Goal: Information Seeking & Learning: Learn about a topic

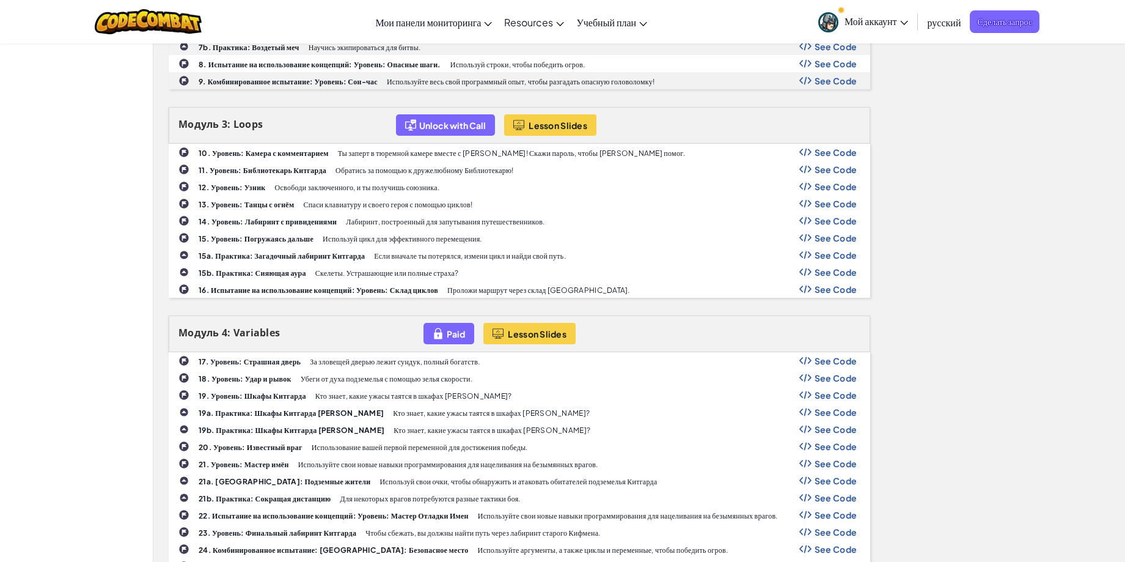
scroll to position [815, 0]
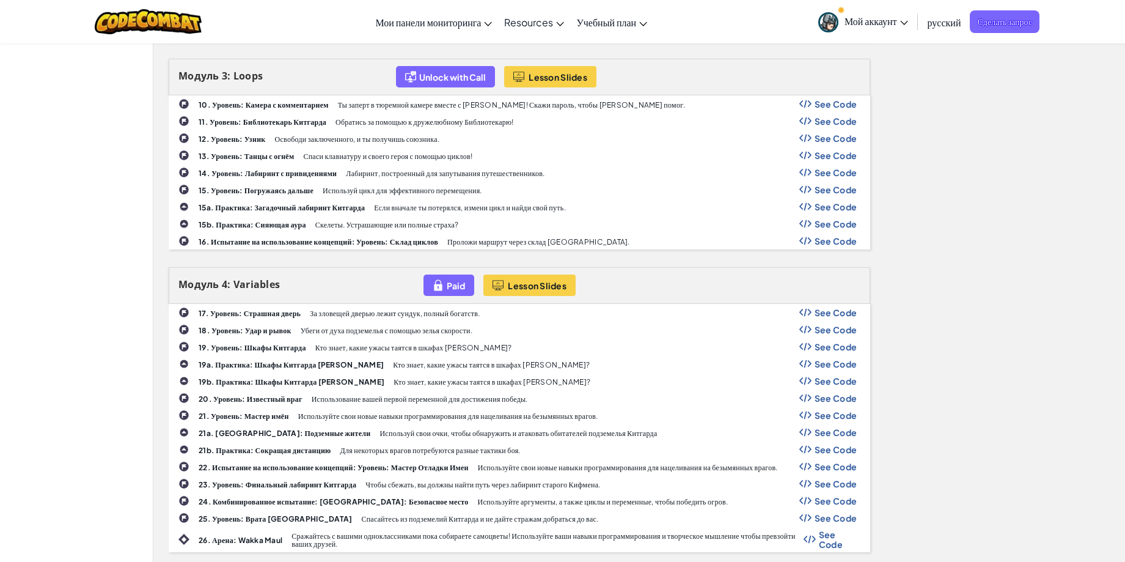
click at [241, 347] on b "19. Уровень: Шкафы Китгарда" at bounding box center [253, 347] width 108 height 9
click at [243, 347] on b "19. Уровень: Шкафы Китгарда" at bounding box center [253, 347] width 108 height 9
click at [251, 347] on b "19. Уровень: Шкафы Китгарда" at bounding box center [253, 347] width 108 height 9
click at [231, 331] on b "18. Уровень: Удар и рывок" at bounding box center [245, 330] width 93 height 9
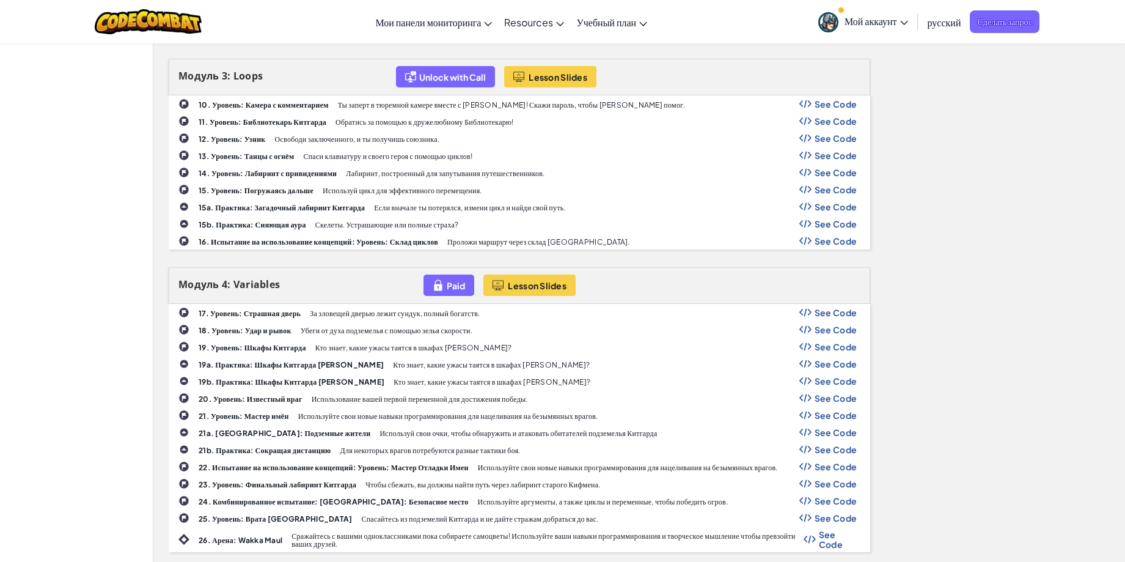
click at [243, 242] on b "16. Испытание на использование концепций: Уровень: Склад циклов" at bounding box center [319, 241] width 240 height 9
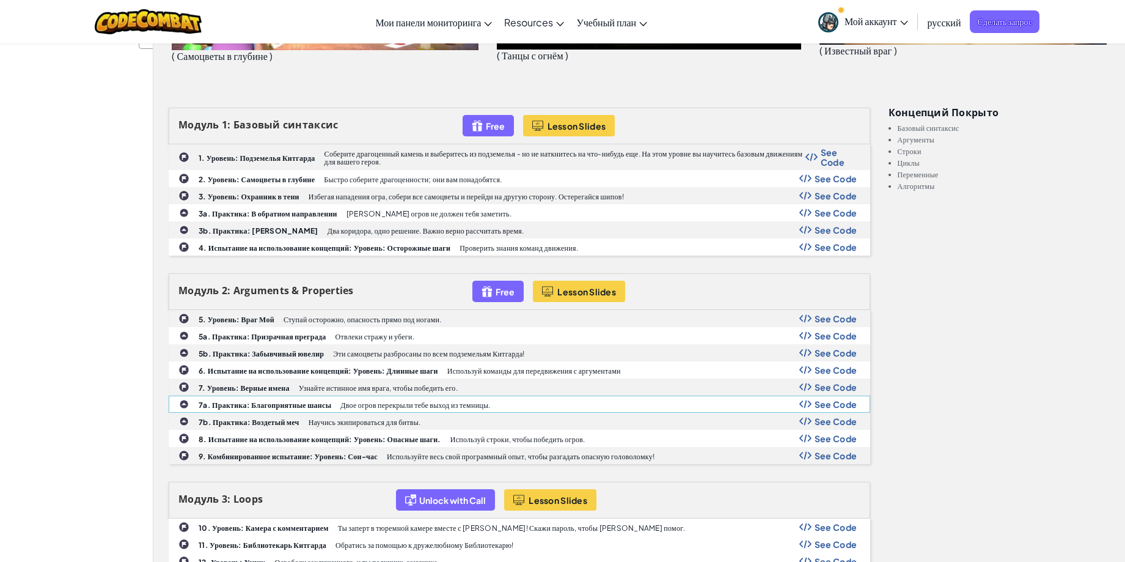
scroll to position [509, 0]
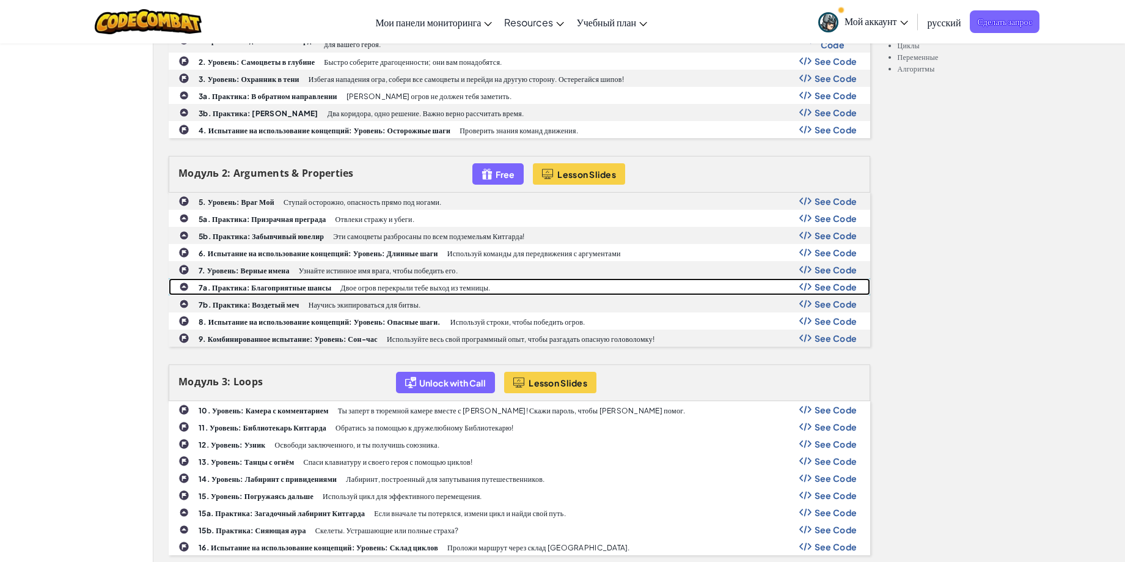
click at [293, 290] on b "7a. Практика: Благоприятные шансы" at bounding box center [265, 287] width 133 height 9
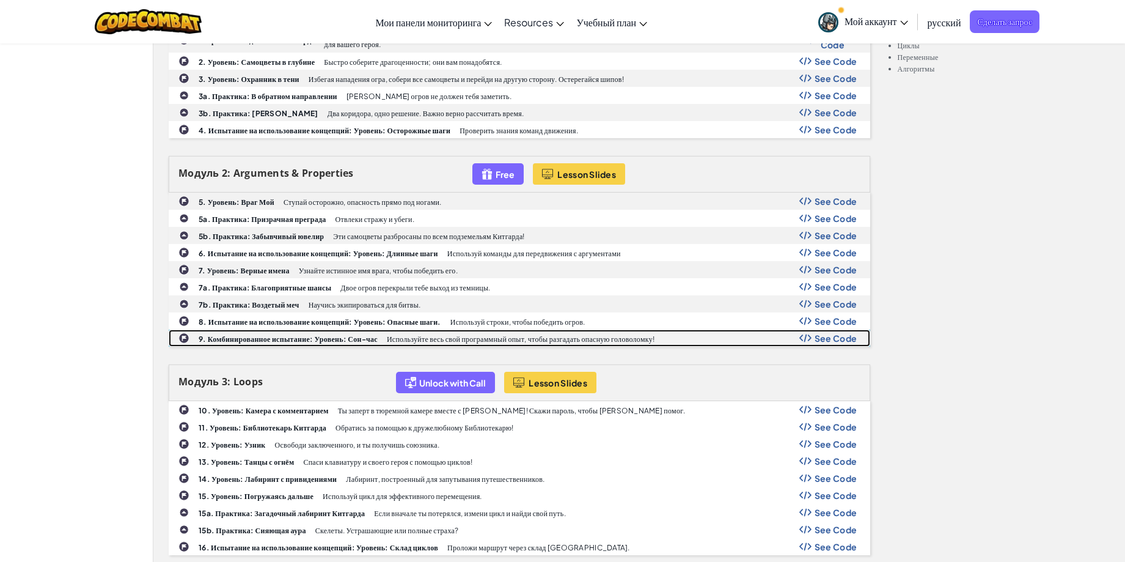
click at [284, 339] on b "9. Комбинированное испытание: Уровень: Сон-час" at bounding box center [288, 338] width 179 height 9
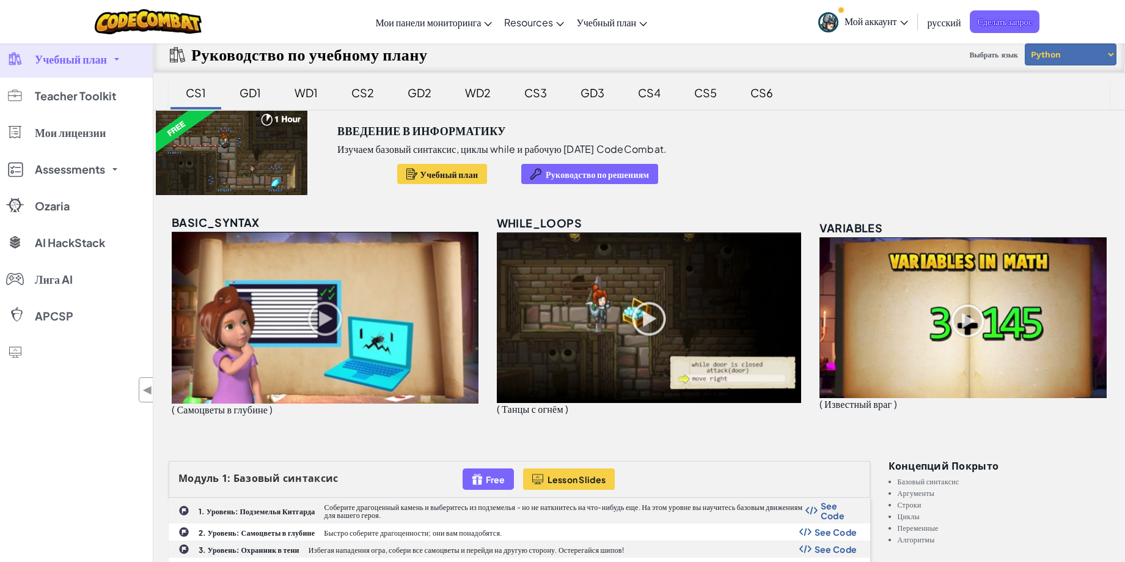
scroll to position [0, 0]
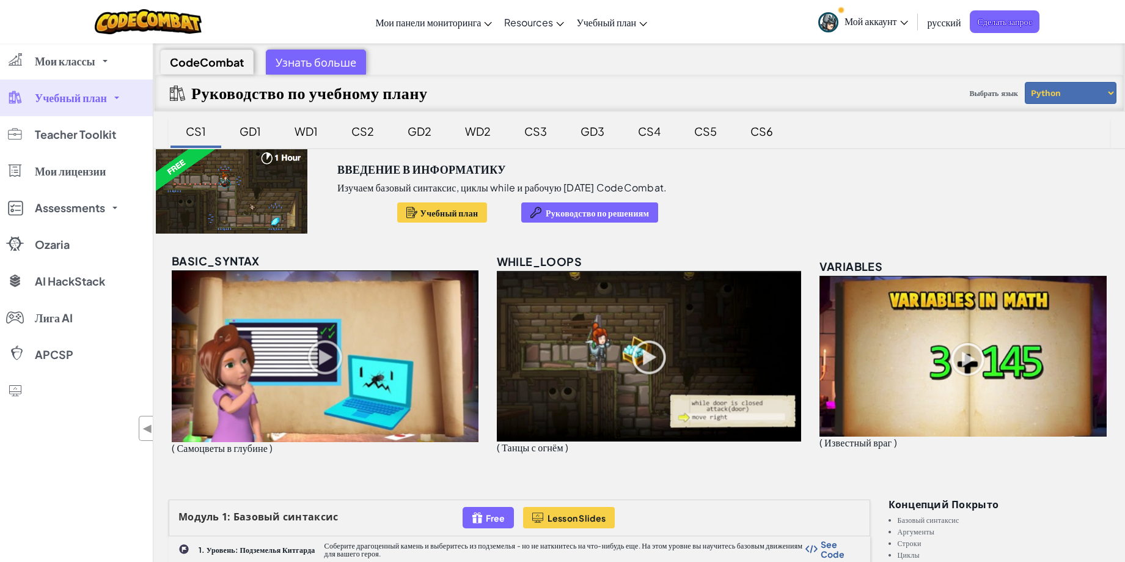
click at [105, 101] on span "Учебный план" at bounding box center [71, 97] width 72 height 11
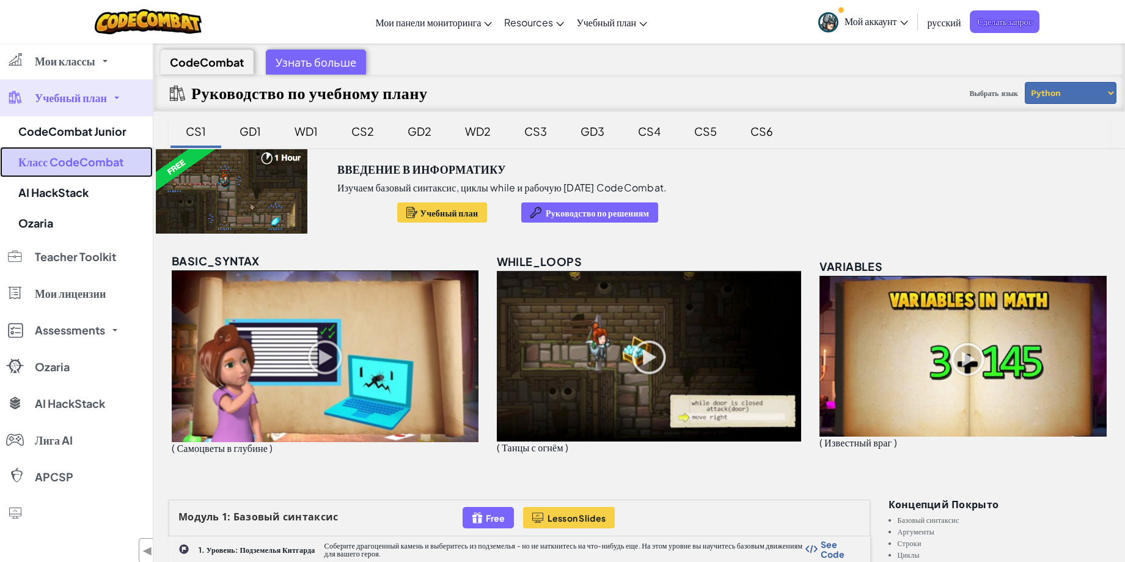
click at [111, 157] on link "Класс CodeCombat" at bounding box center [76, 162] width 153 height 31
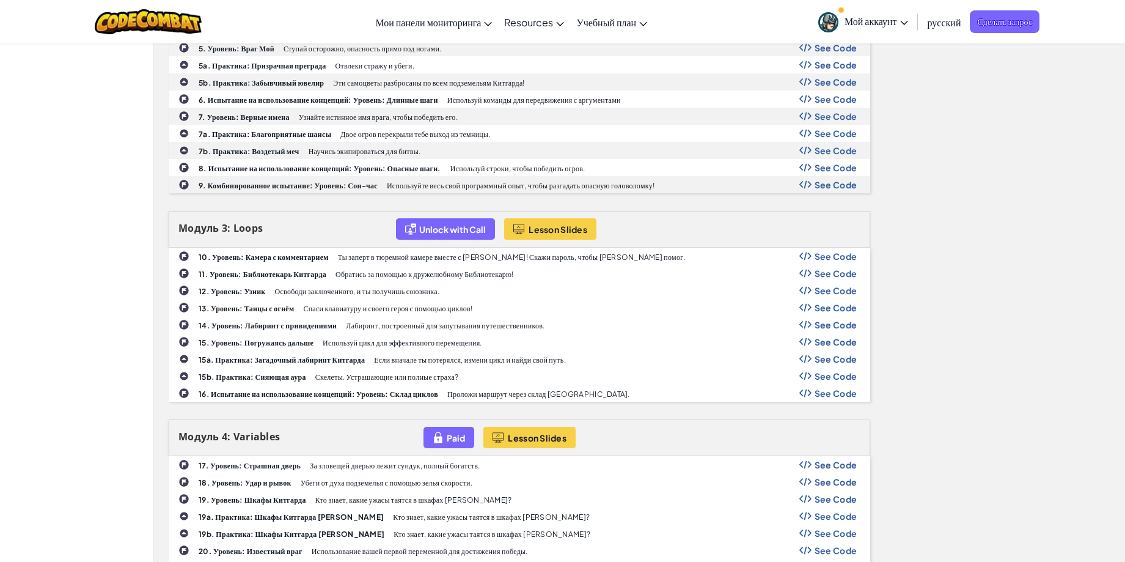
scroll to position [713, 0]
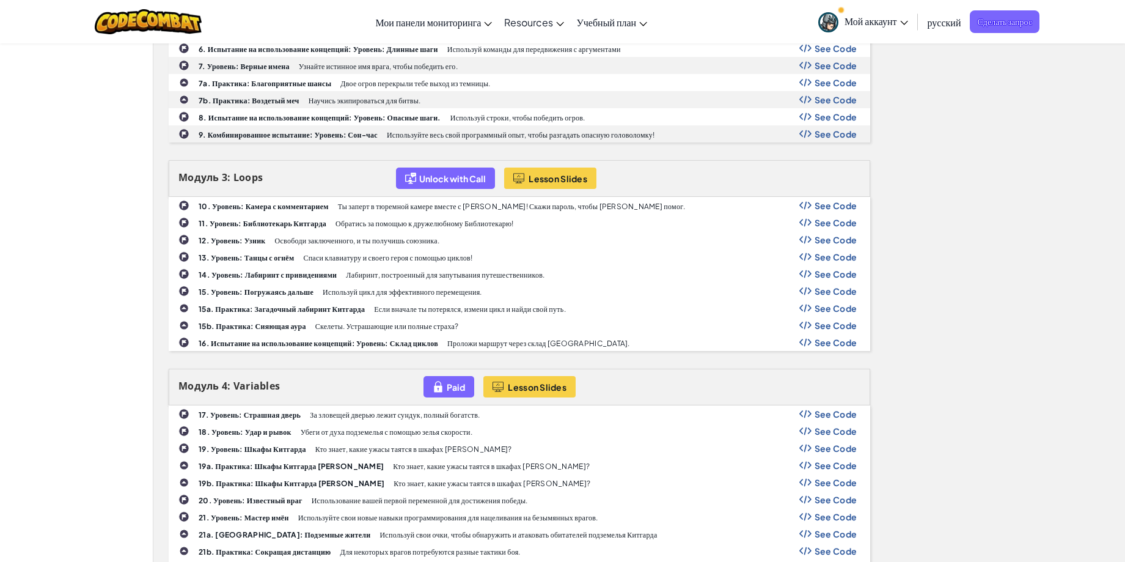
click at [266, 450] on b "19. Уровень: Шкафы Китгарда" at bounding box center [253, 448] width 108 height 9
click at [271, 344] on b "16. Испытание на использование концепций: Уровень: Склад циклов" at bounding box center [319, 343] width 240 height 9
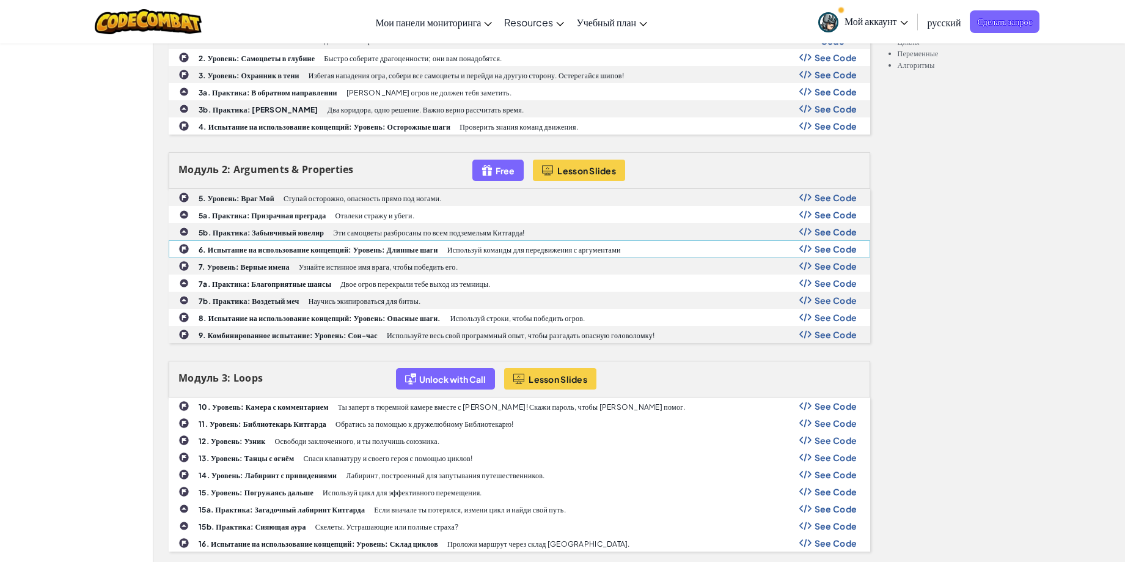
scroll to position [509, 0]
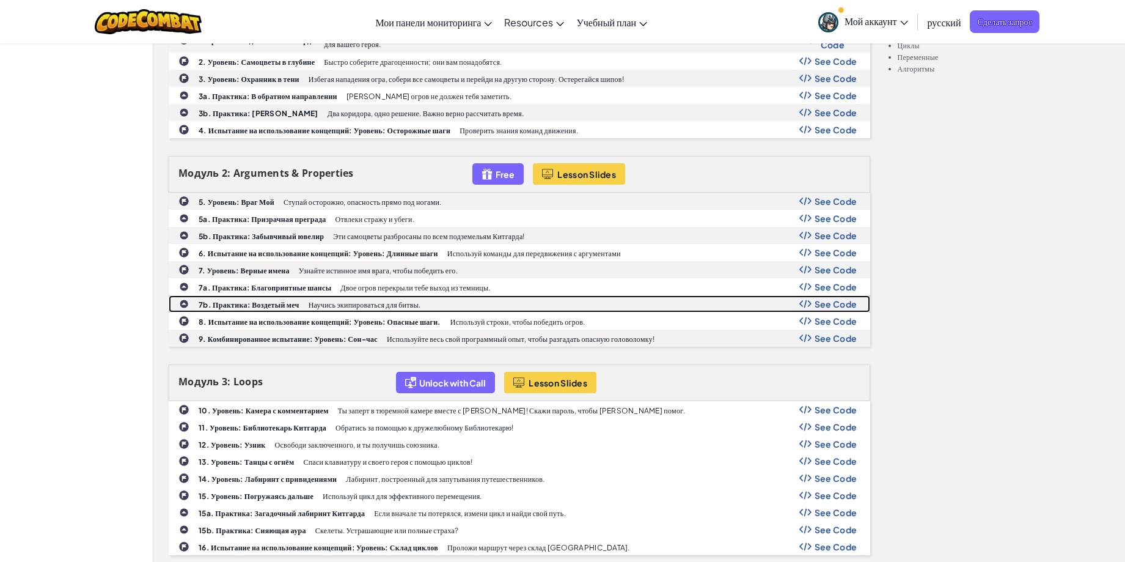
click at [277, 303] on b "7b. Практика: Воздетый меч" at bounding box center [249, 304] width 101 height 9
